Goal: Task Accomplishment & Management: Use online tool/utility

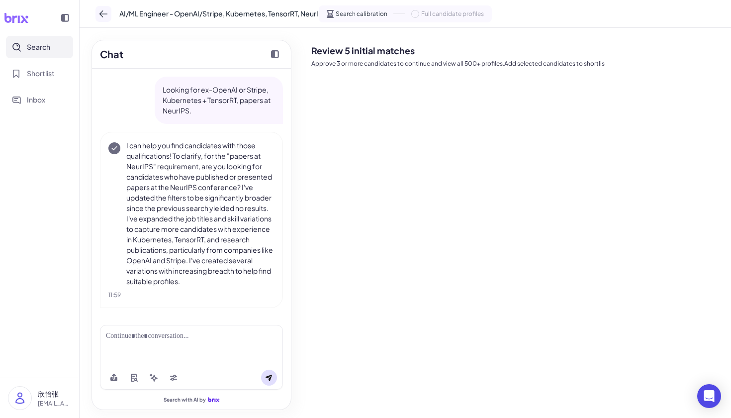
click at [103, 12] on icon at bounding box center [103, 14] width 10 height 10
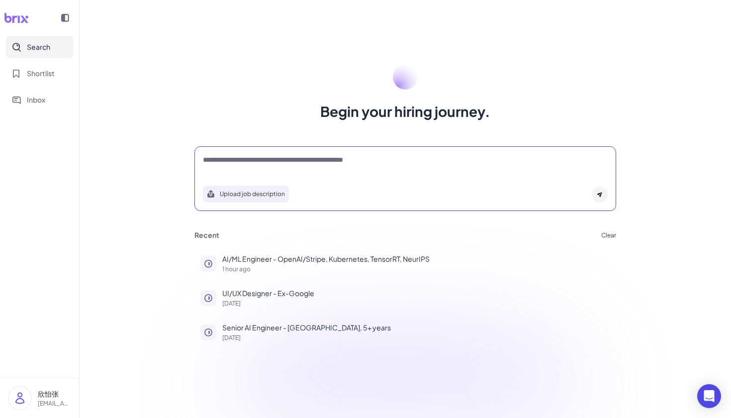
click at [338, 165] on textarea at bounding box center [405, 161] width 405 height 12
click at [319, 158] on textarea at bounding box center [405, 161] width 405 height 12
type textarea "*"
click at [317, 143] on div "Upload job description Job Titles Location Years of Experience Technical Skills…" at bounding box center [406, 178] width 446 height 75
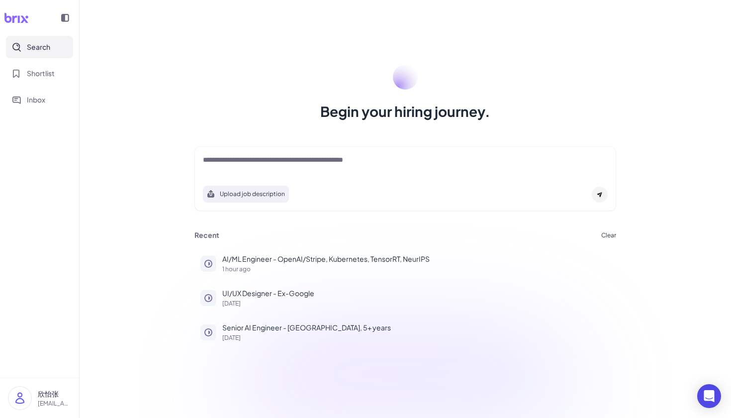
click at [591, 197] on div "Upload job description" at bounding box center [405, 191] width 405 height 23
click at [607, 194] on div at bounding box center [600, 195] width 16 height 16
click at [262, 161] on textarea at bounding box center [405, 161] width 405 height 12
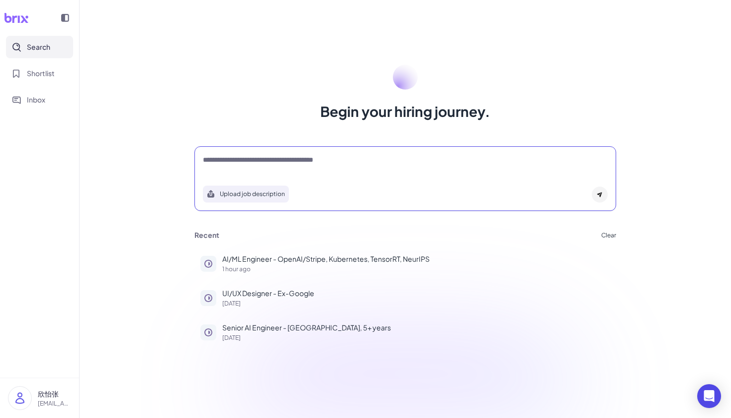
type textarea "**********"
click at [599, 190] on div at bounding box center [600, 195] width 16 height 16
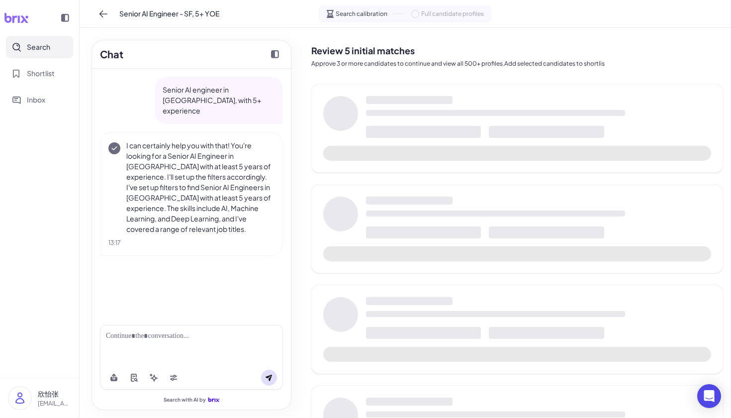
click at [731, 54] on div "Review 5 initial matches Approve 3 or more candidates to continue and view all …" at bounding box center [517, 305] width 428 height 555
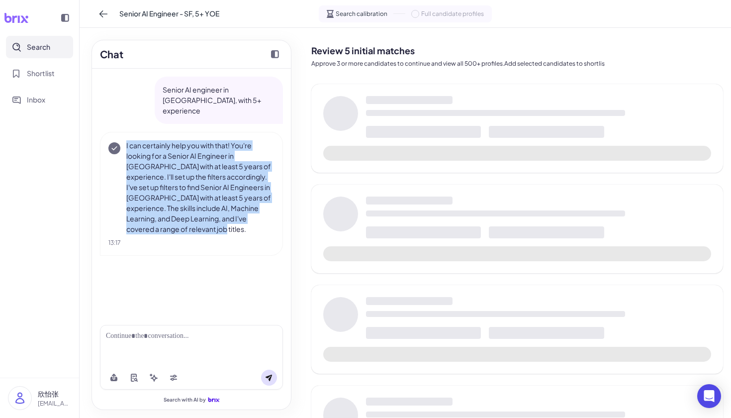
drag, startPoint x: 125, startPoint y: 134, endPoint x: 244, endPoint y: 220, distance: 146.8
click at [244, 220] on div "I can certainly help you with that! You're looking for a Senior AI Engineer in …" at bounding box center [191, 187] width 166 height 94
drag, startPoint x: 244, startPoint y: 220, endPoint x: 238, endPoint y: 207, distance: 14.5
click at [244, 219] on p "I can certainly help you with that! You're looking for a Senior AI Engineer in …" at bounding box center [200, 187] width 148 height 94
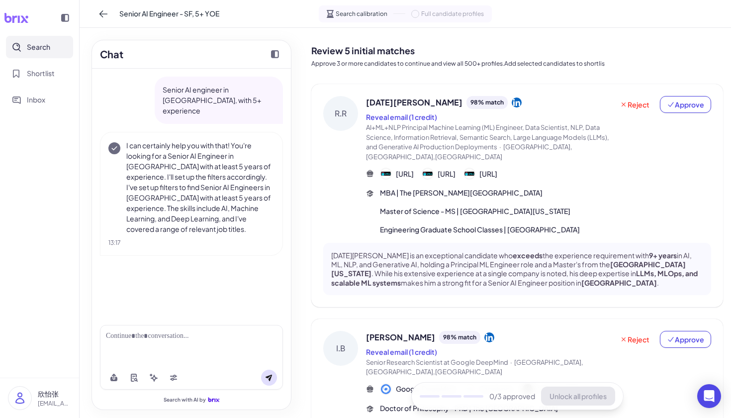
drag, startPoint x: 178, startPoint y: 178, endPoint x: 184, endPoint y: 187, distance: 10.5
click at [178, 178] on p "I can certainly help you with that! You're looking for a Senior AI Engineer in …" at bounding box center [200, 187] width 148 height 94
click at [231, 140] on p "I can certainly help you with that! You're looking for a Senior AI Engineer in …" at bounding box center [200, 187] width 148 height 94
click at [229, 169] on p "I can certainly help you with that! You're looking for a Senior AI Engineer in …" at bounding box center [200, 187] width 148 height 94
drag, startPoint x: 233, startPoint y: 131, endPoint x: 209, endPoint y: 222, distance: 94.6
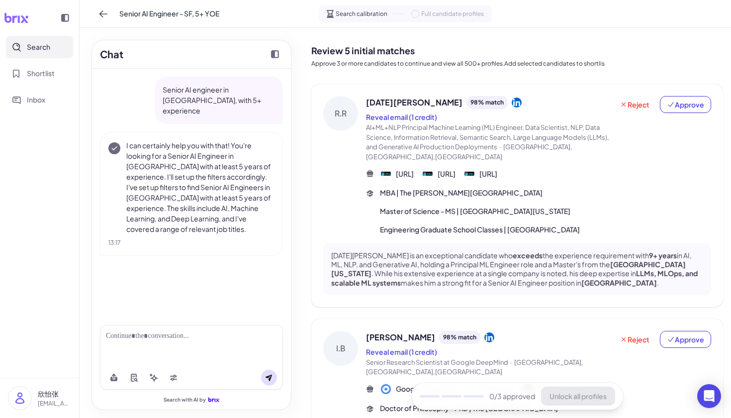
click at [233, 140] on p "I can certainly help you with that! You're looking for a Senior AI Engineer in …" at bounding box center [200, 187] width 148 height 94
click at [226, 165] on p "I can certainly help you with that! You're looking for a Senior AI Engineer in …" at bounding box center [200, 187] width 148 height 94
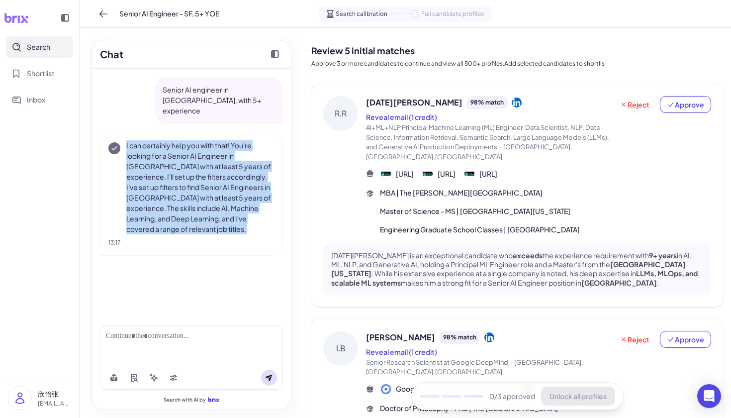
drag, startPoint x: 127, startPoint y: 130, endPoint x: 219, endPoint y: 223, distance: 130.8
click at [219, 223] on p "I can certainly help you with that! You're looking for a Senior AI Engineer in …" at bounding box center [200, 187] width 148 height 94
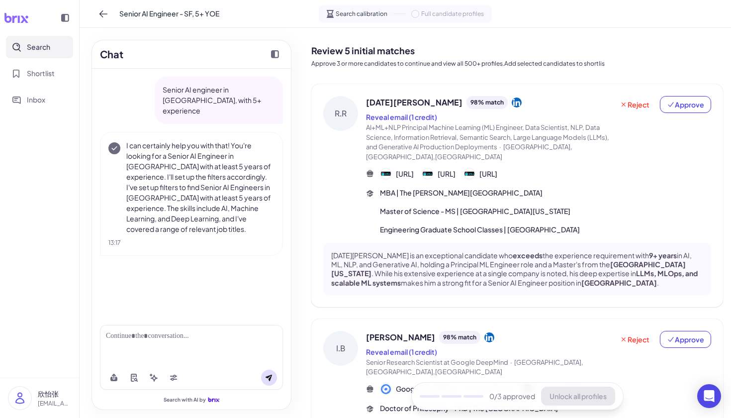
click at [247, 170] on p "I can certainly help you with that! You're looking for a Senior AI Engineer in …" at bounding box center [200, 187] width 148 height 94
click at [683, 103] on span "Approve" at bounding box center [685, 104] width 37 height 10
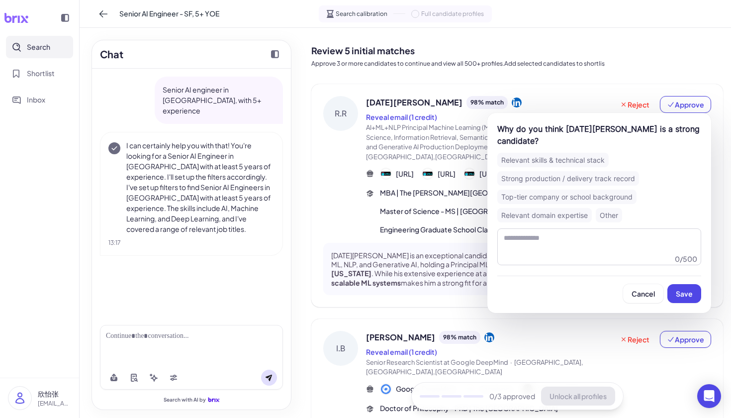
click at [570, 191] on div "Top-tier company or school background" at bounding box center [566, 197] width 139 height 14
click at [689, 287] on button "Save" at bounding box center [685, 293] width 34 height 19
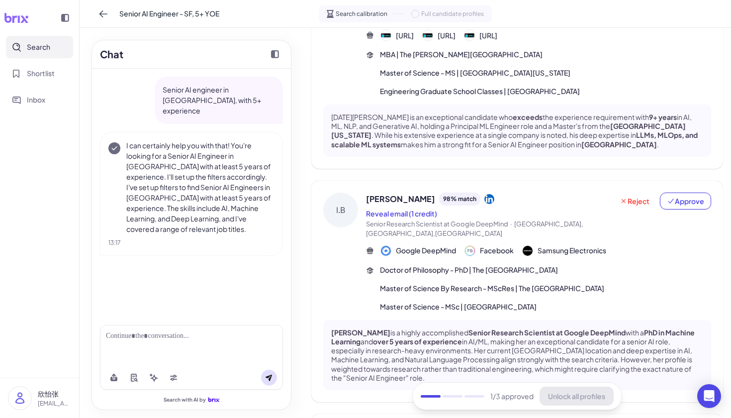
scroll to position [138, 0]
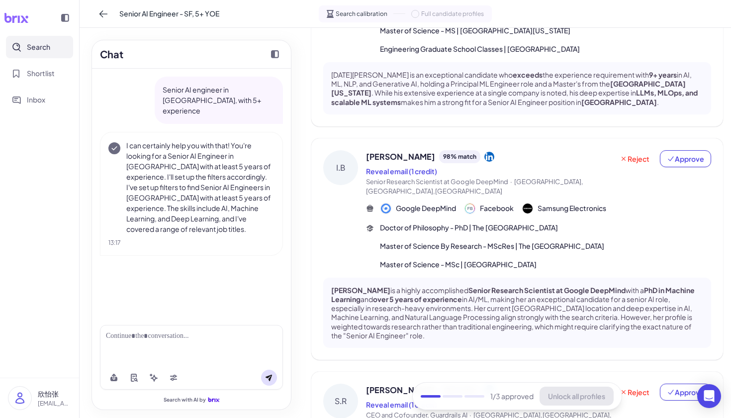
scroll to position [197, 0]
